Goal: Information Seeking & Learning: Learn about a topic

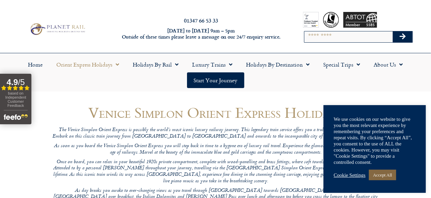
click at [394, 175] on link "Accept All" at bounding box center [382, 174] width 27 height 11
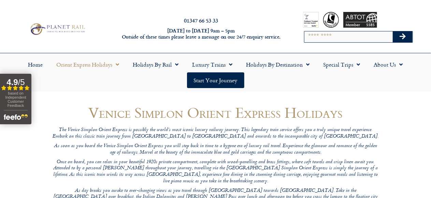
scroll to position [34, 0]
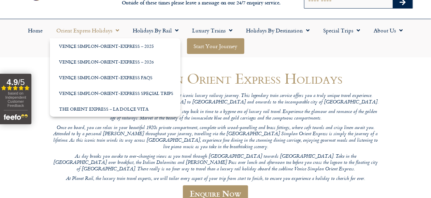
click at [224, 46] on link "Start your Journey" at bounding box center [215, 46] width 57 height 16
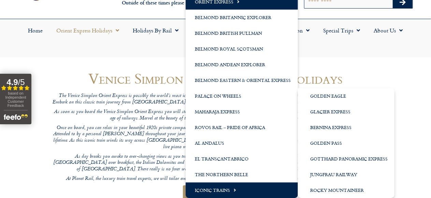
click at [221, 192] on link "Iconic Trains" at bounding box center [241, 190] width 112 height 16
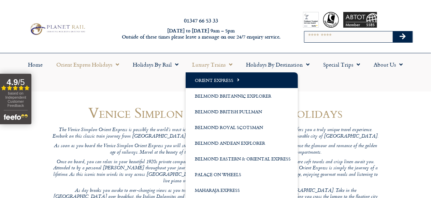
click at [228, 64] on span "Menu" at bounding box center [229, 64] width 7 height 12
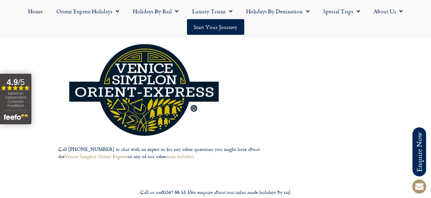
scroll to position [2284, 0]
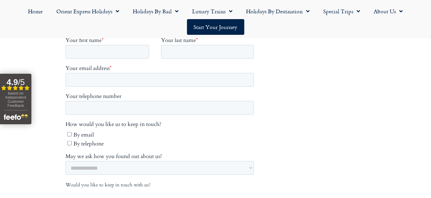
scroll to position [385, 0]
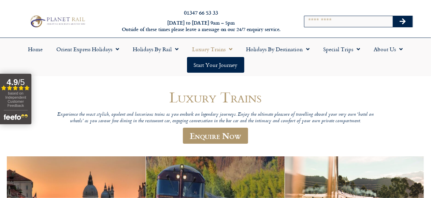
click at [195, 57] on link "Luxury Trains" at bounding box center [212, 49] width 54 height 16
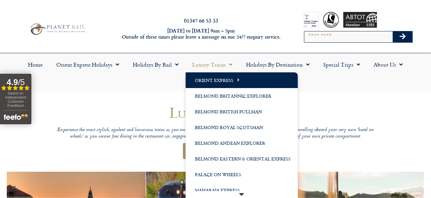
click at [206, 76] on link "Orient Express" at bounding box center [241, 80] width 112 height 16
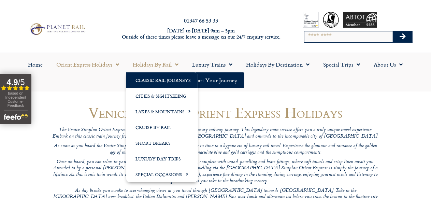
click at [177, 77] on link "Classic Rail Journeys" at bounding box center [162, 80] width 72 height 16
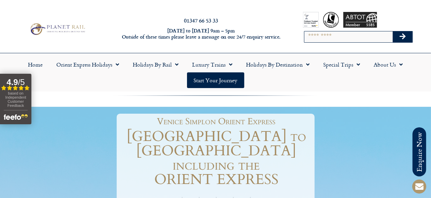
click at [160, 92] on div at bounding box center [215, 95] width 431 height 6
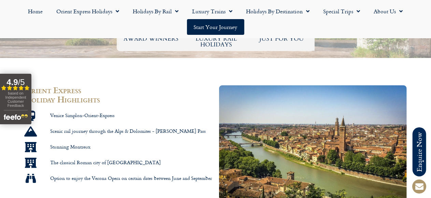
scroll to position [409, 0]
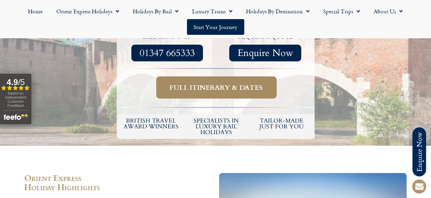
click at [206, 83] on span "Full itinerary & dates" at bounding box center [216, 87] width 93 height 9
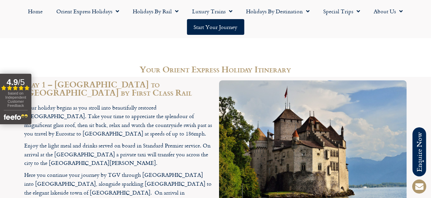
scroll to position [1056, 0]
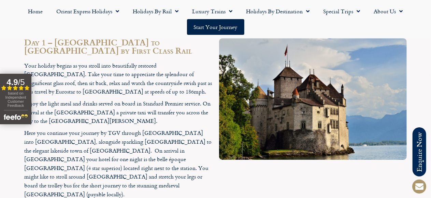
click at [126, 99] on p "Enjoy the light meal and drinks served on board in Standard Premier service. On…" at bounding box center [118, 112] width 187 height 26
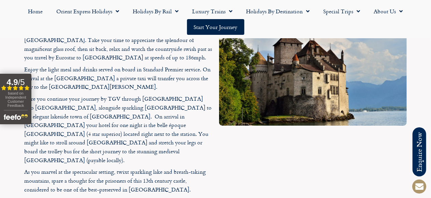
scroll to position [1125, 0]
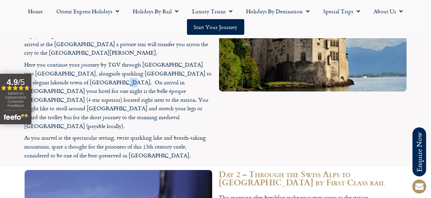
drag, startPoint x: 74, startPoint y: 70, endPoint x: 67, endPoint y: 69, distance: 6.8
click at [70, 70] on p "Here you continue your journey by TGV through [GEOGRAPHIC_DATA] into [GEOGRAPHI…" at bounding box center [118, 95] width 187 height 70
click at [90, 68] on p "Here you continue your journey by TGV through [GEOGRAPHIC_DATA] into [GEOGRAPHI…" at bounding box center [118, 95] width 187 height 70
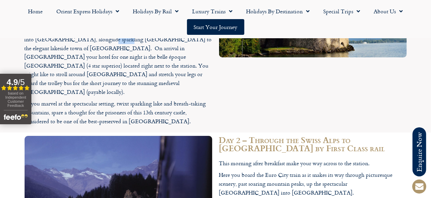
scroll to position [1193, 0]
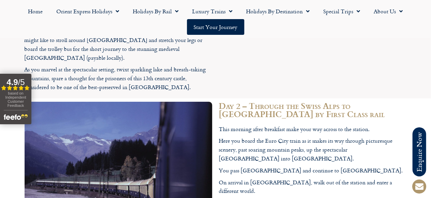
click at [183, 102] on img at bounding box center [118, 164] width 187 height 124
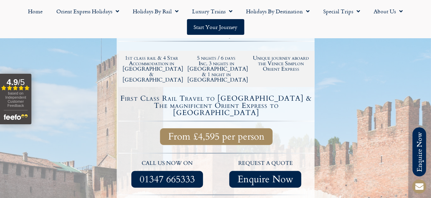
scroll to position [170, 0]
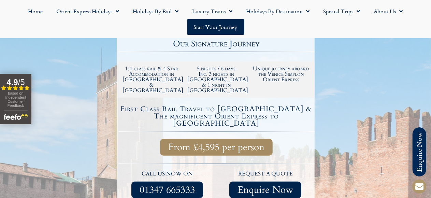
click at [222, 128] on div at bounding box center [216, 131] width 196 height 6
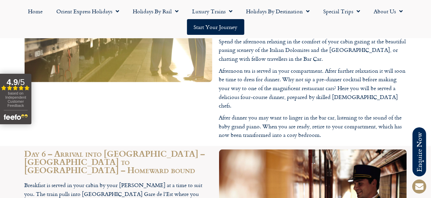
scroll to position [1704, 0]
